Goal: Information Seeking & Learning: Find specific fact

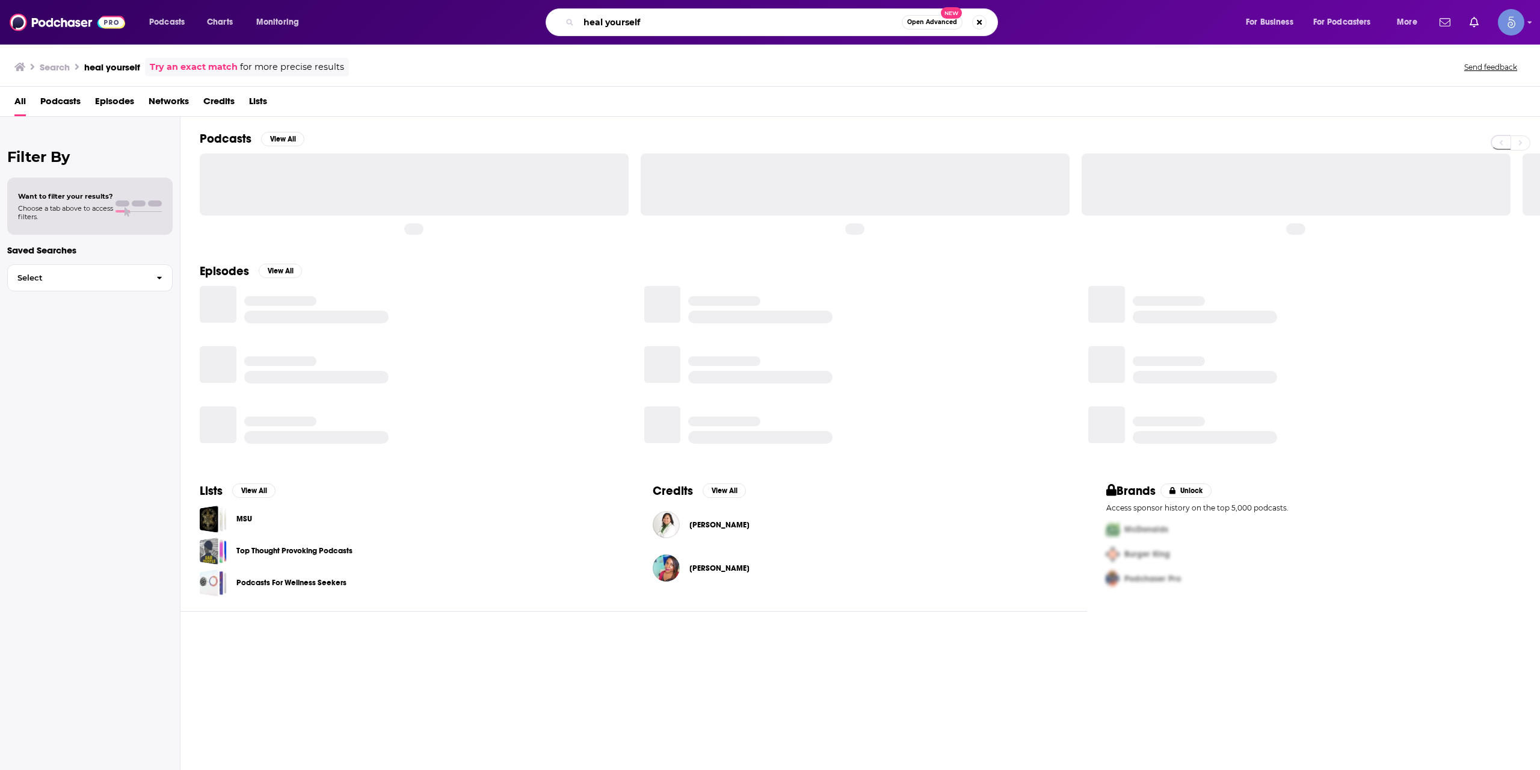
click at [783, 19] on input "heal yourself" at bounding box center [740, 22] width 323 height 19
click at [777, 23] on input "heal yourself" at bounding box center [740, 22] width 323 height 19
paste input "The Health Revival Show"
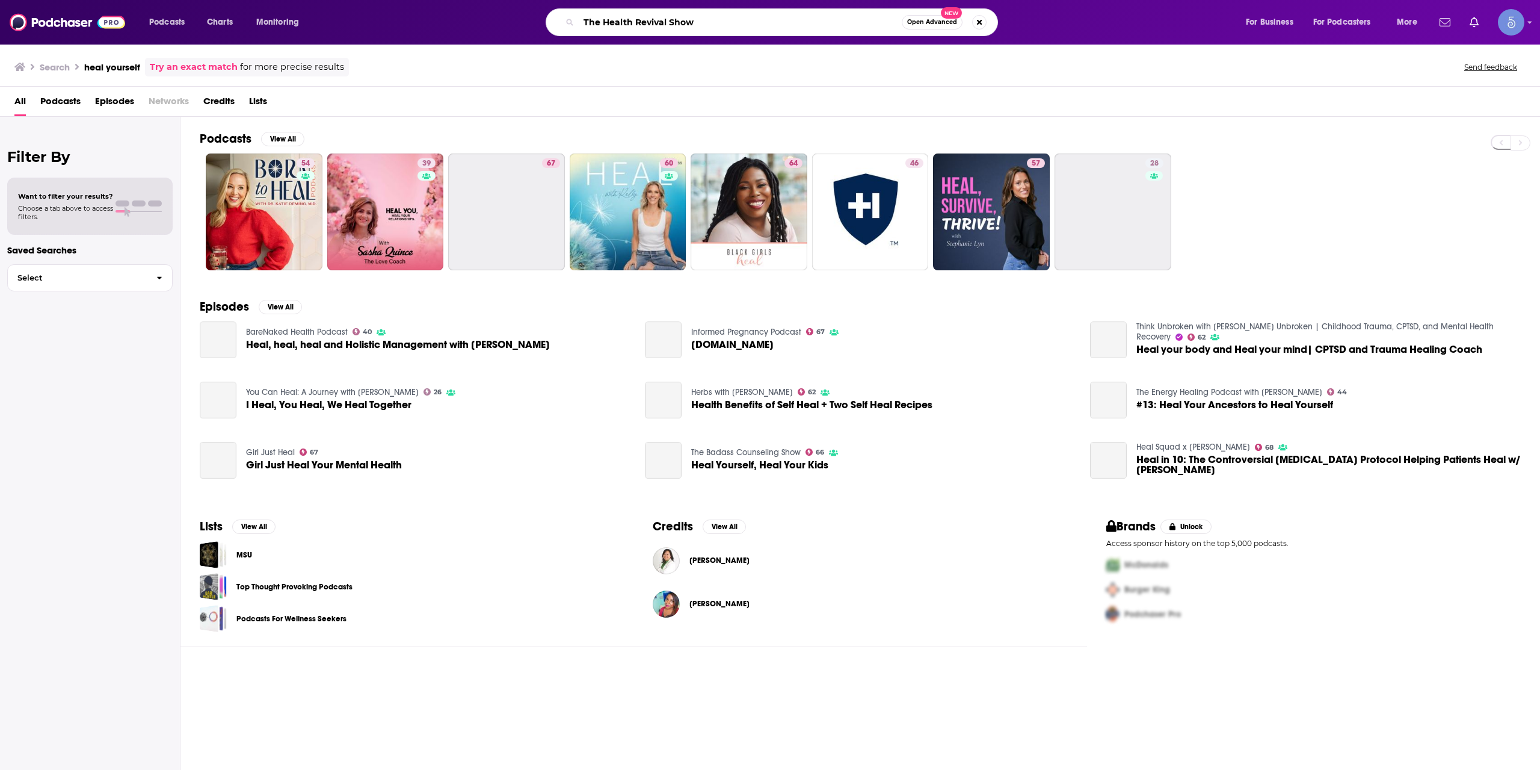
type input "The Health Revival Show"
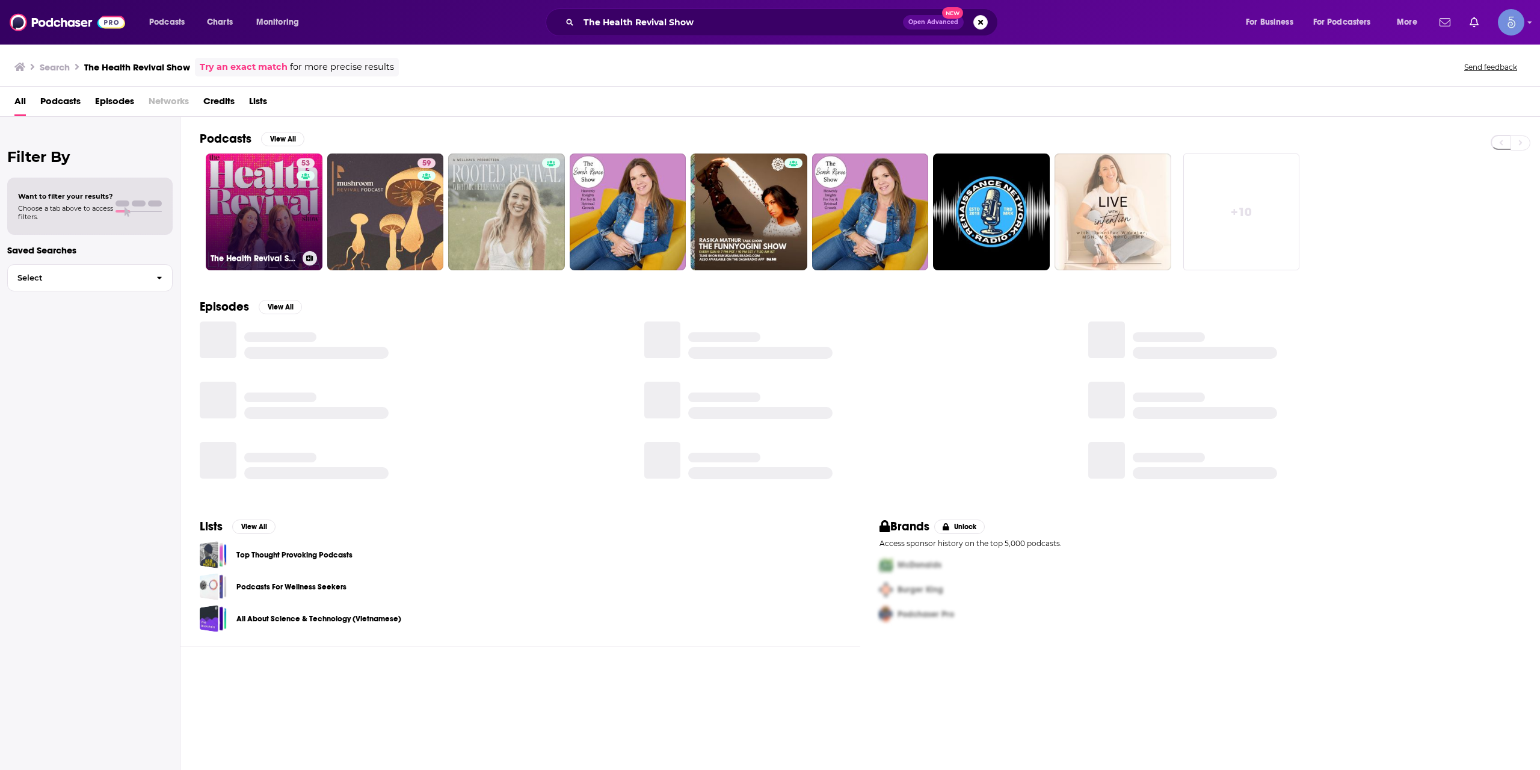
click at [306, 220] on div "53" at bounding box center [307, 204] width 21 height 93
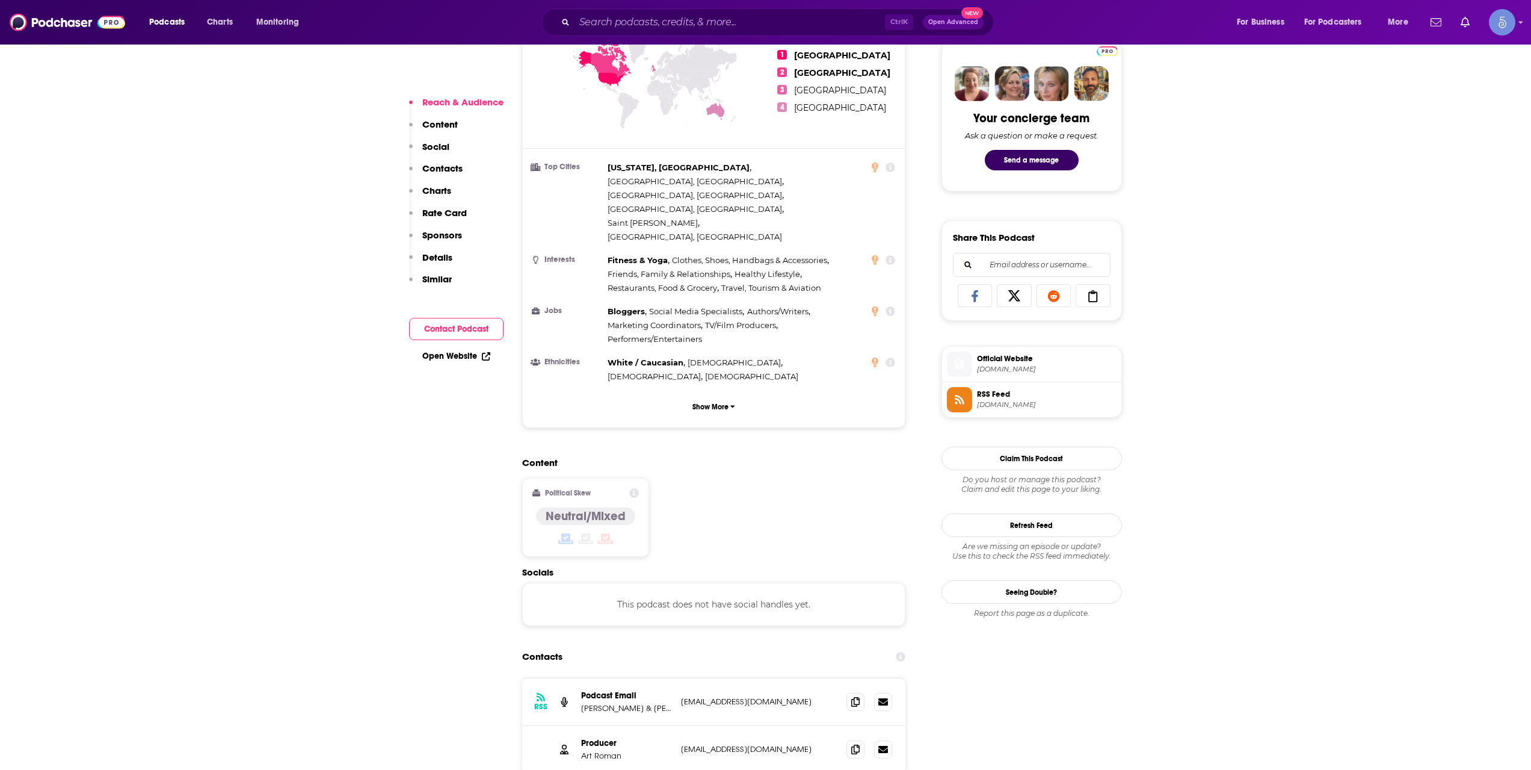
scroll to position [602, 0]
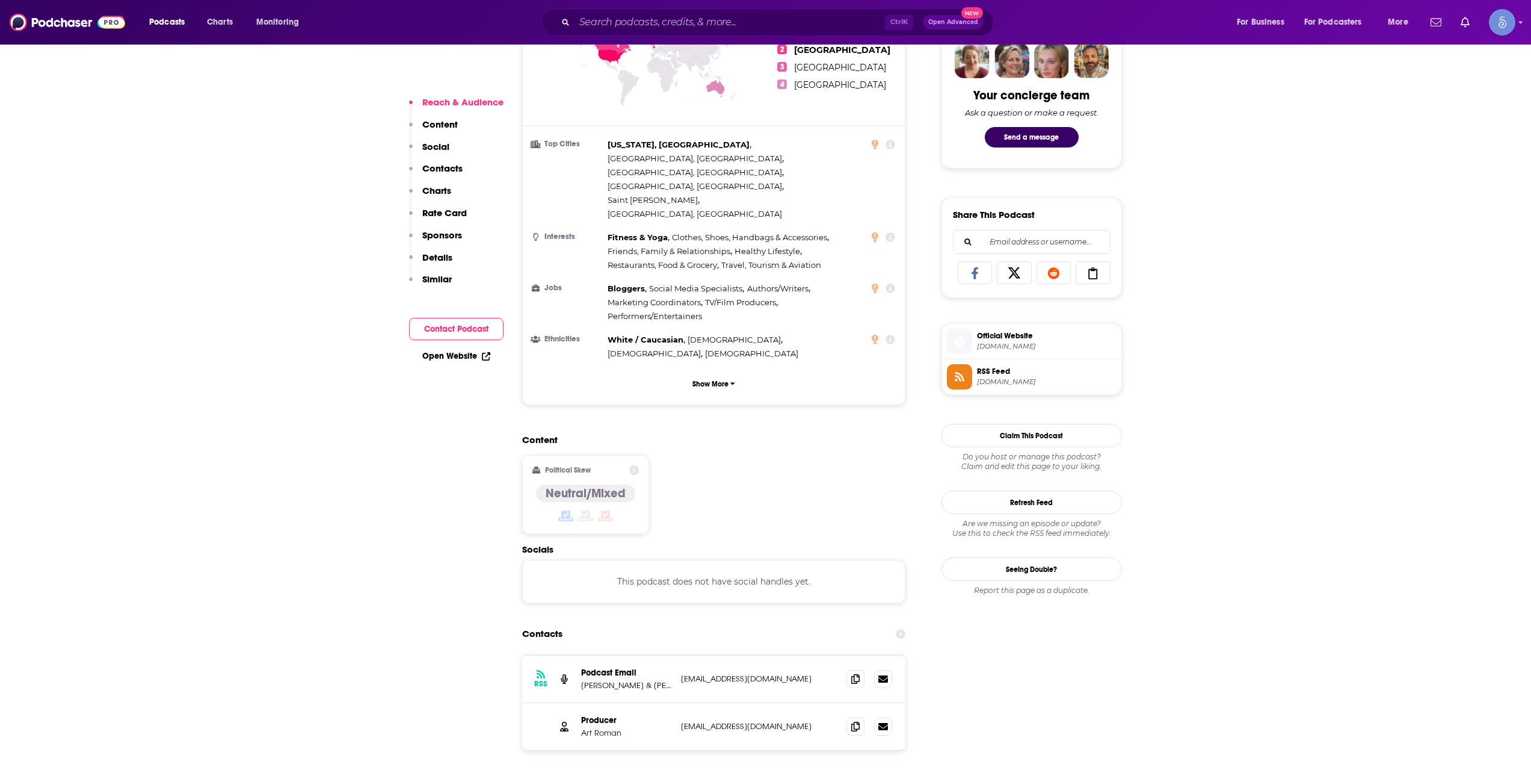
click at [1014, 341] on span "Official Website" at bounding box center [1047, 335] width 140 height 11
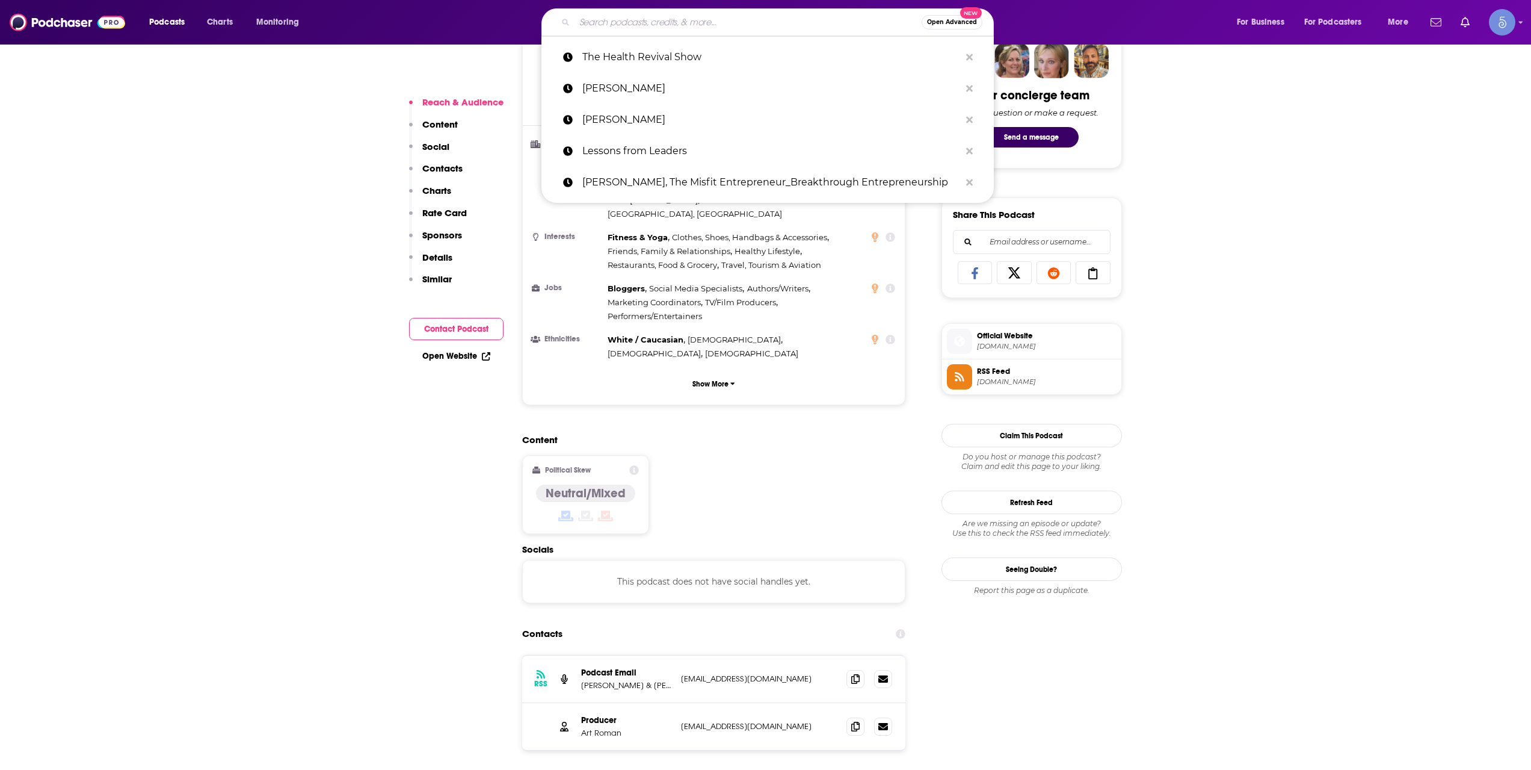
click at [727, 23] on input "Search podcasts, credits, & more..." at bounding box center [748, 22] width 347 height 19
paste input "From the Inside Out: With [PERSON_NAME] and [PERSON_NAME]"
type input "From the Inside Out: With [PERSON_NAME] and [PERSON_NAME]"
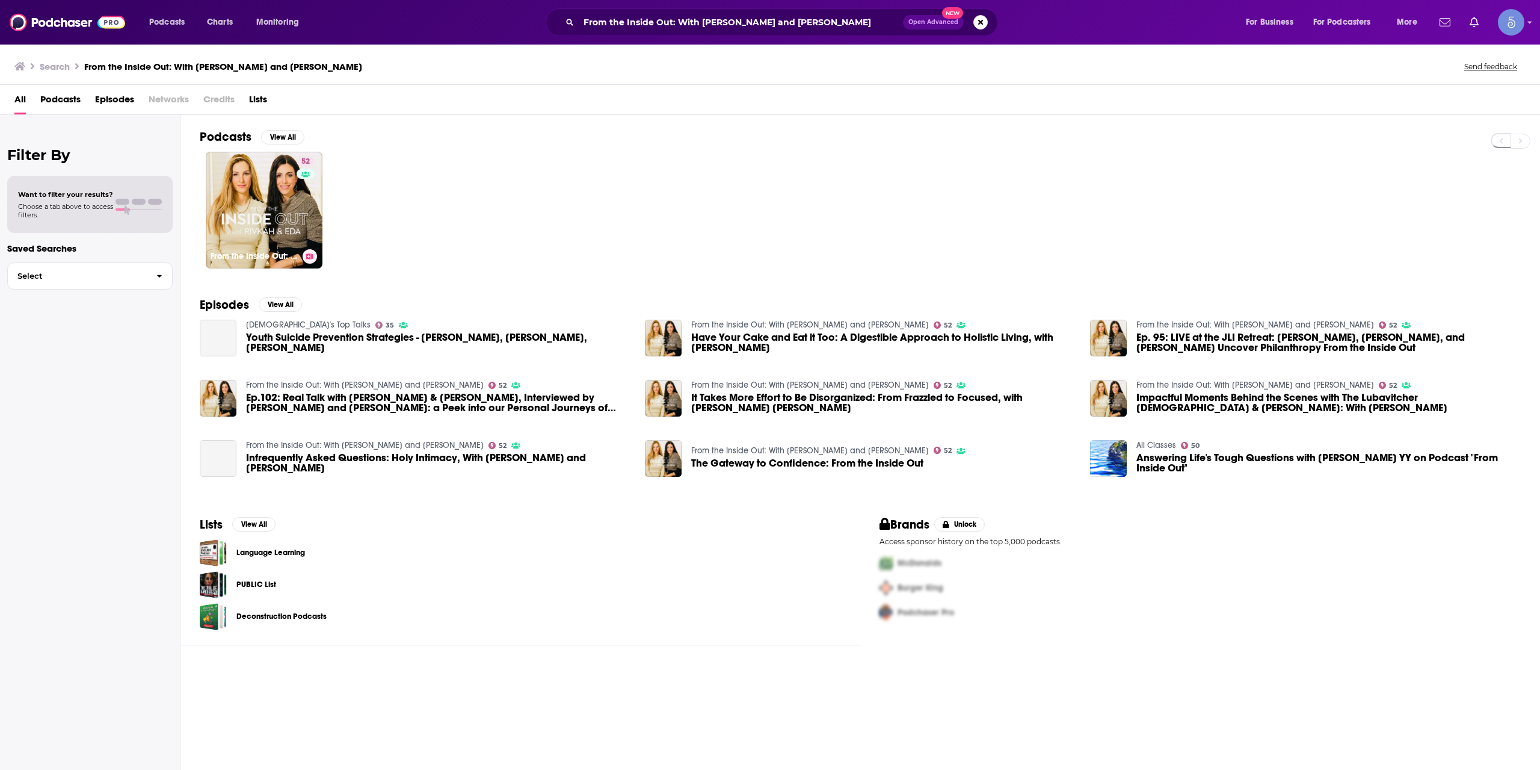
click at [292, 196] on link "52 From the Inside Out: With [PERSON_NAME] and [PERSON_NAME]" at bounding box center [264, 210] width 117 height 117
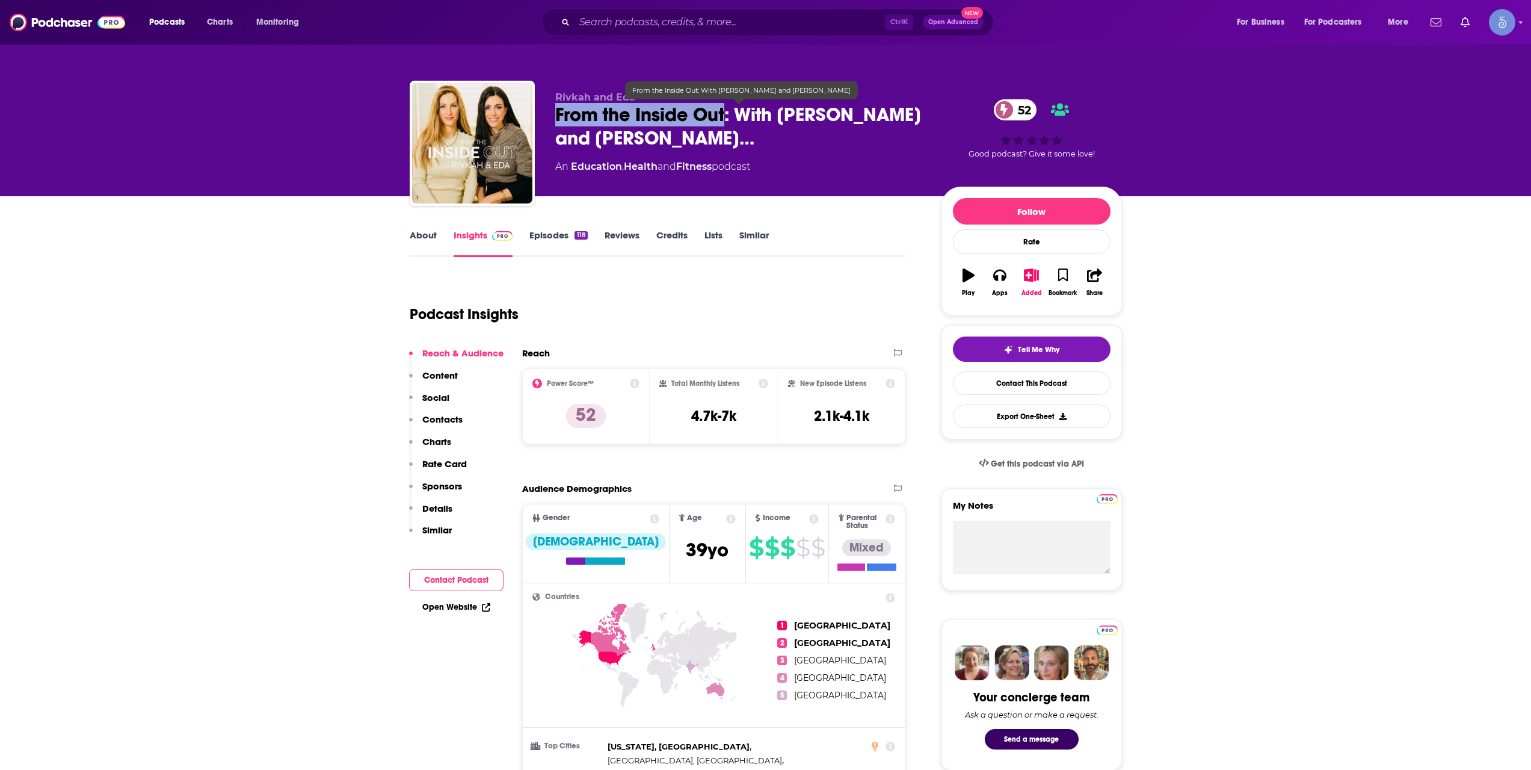
drag, startPoint x: 556, startPoint y: 107, endPoint x: 724, endPoint y: 118, distance: 168.8
click at [724, 118] on div "[PERSON_NAME] and [PERSON_NAME] From the Inside Out: With [PERSON_NAME] and [PE…" at bounding box center [766, 146] width 712 height 130
copy h2 "From the Inside Out"
drag, startPoint x: 787, startPoint y: 108, endPoint x: 908, endPoint y: 108, distance: 120.9
click at [908, 108] on span "From the Inside Out: With [PERSON_NAME] and [PERSON_NAME]…" at bounding box center [738, 126] width 367 height 47
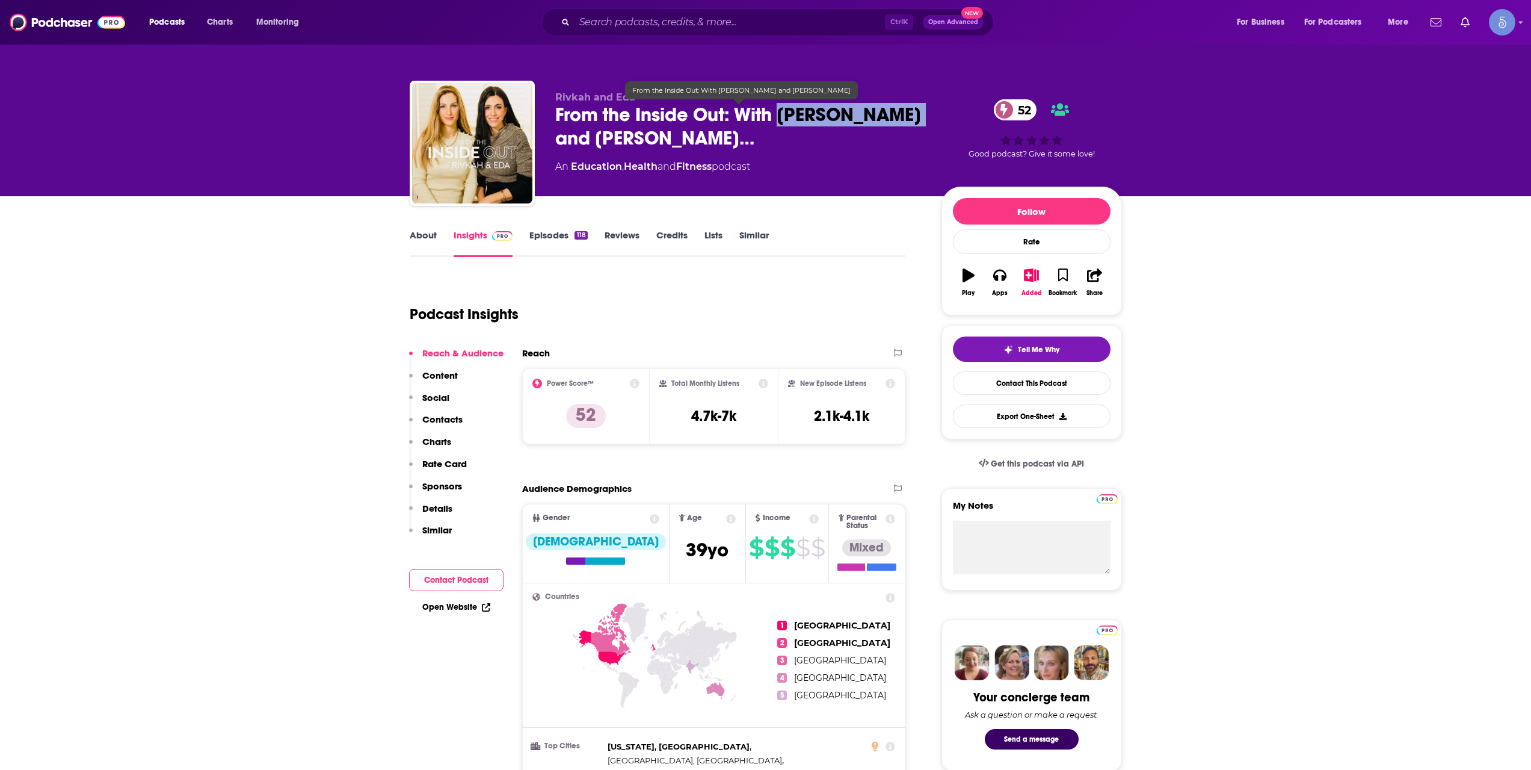
copy h2 "[PERSON_NAME]"
